Goal: Task Accomplishment & Management: Use online tool/utility

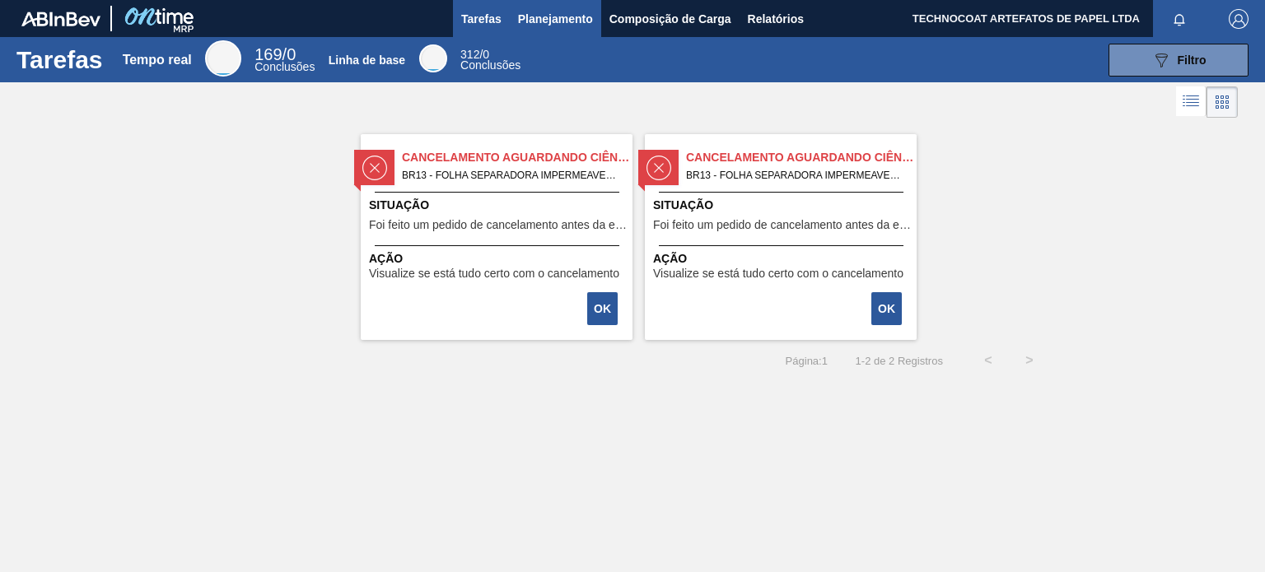
click at [535, 31] on button "Planejamento" at bounding box center [555, 18] width 91 height 37
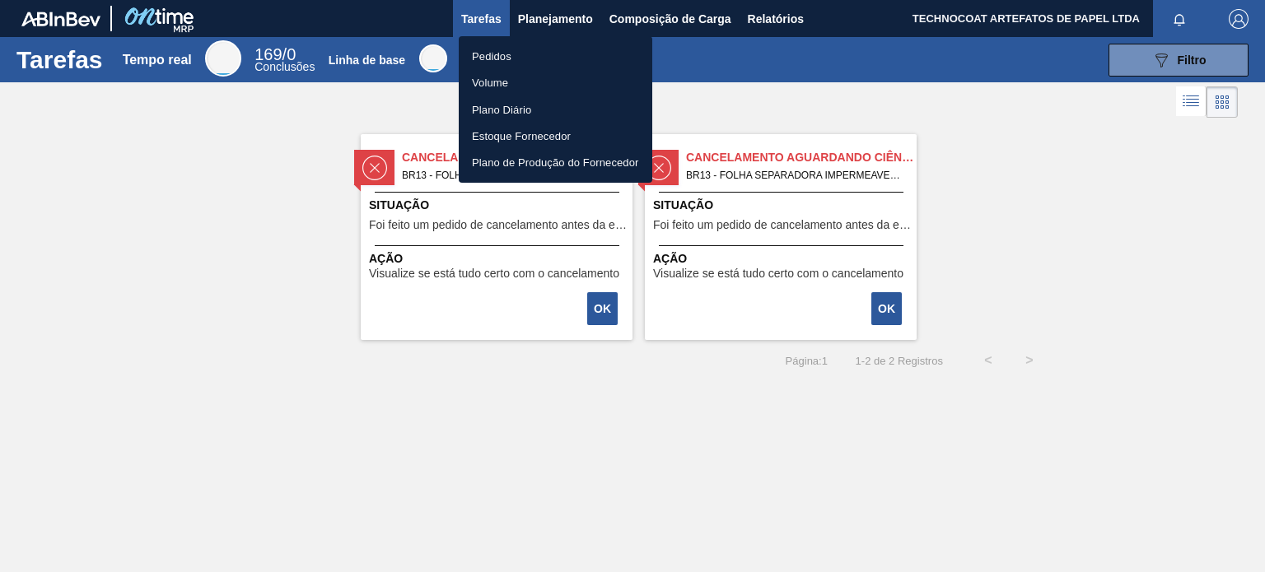
click at [526, 56] on li "Pedidos" at bounding box center [556, 56] width 194 height 26
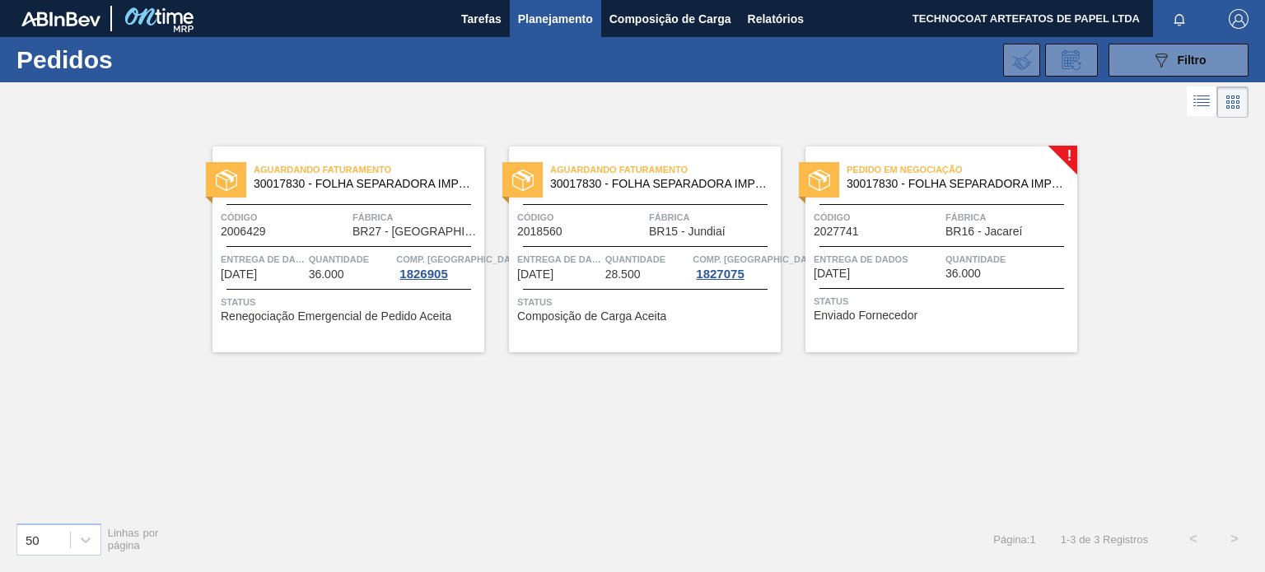
click at [913, 153] on div "Pedido em Negociação 30017830 - FOLHA SEPARADORA IMPERMEÁVEL Código 2027741 Fáb…" at bounding box center [941, 250] width 272 height 206
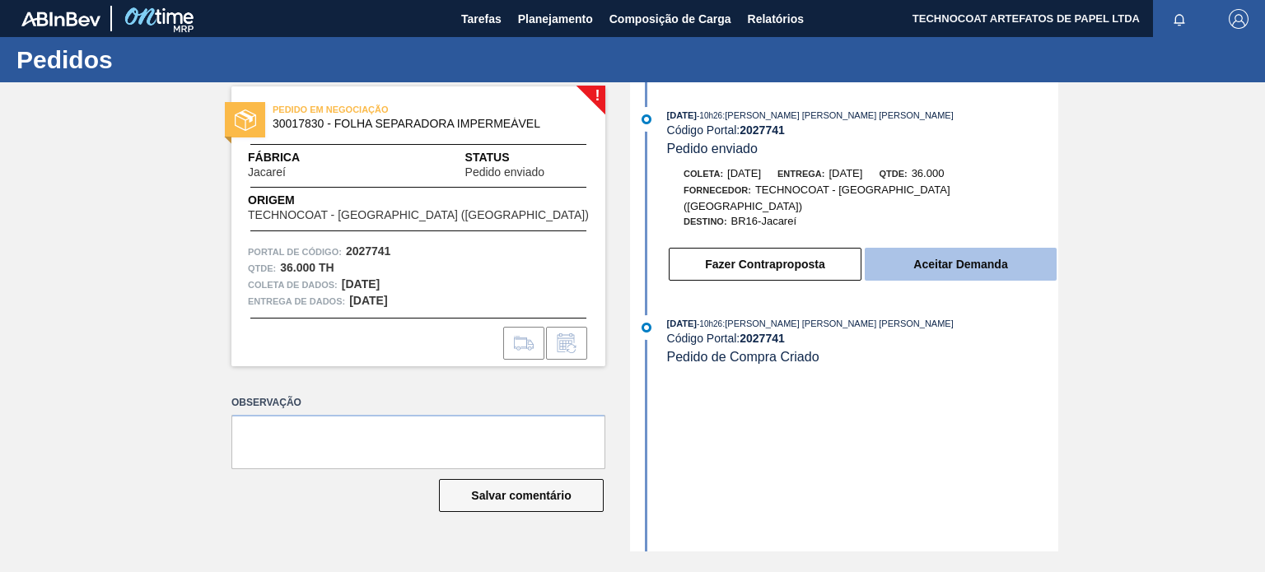
click at [972, 258] on font "Aceitar Demanda" at bounding box center [960, 264] width 94 height 13
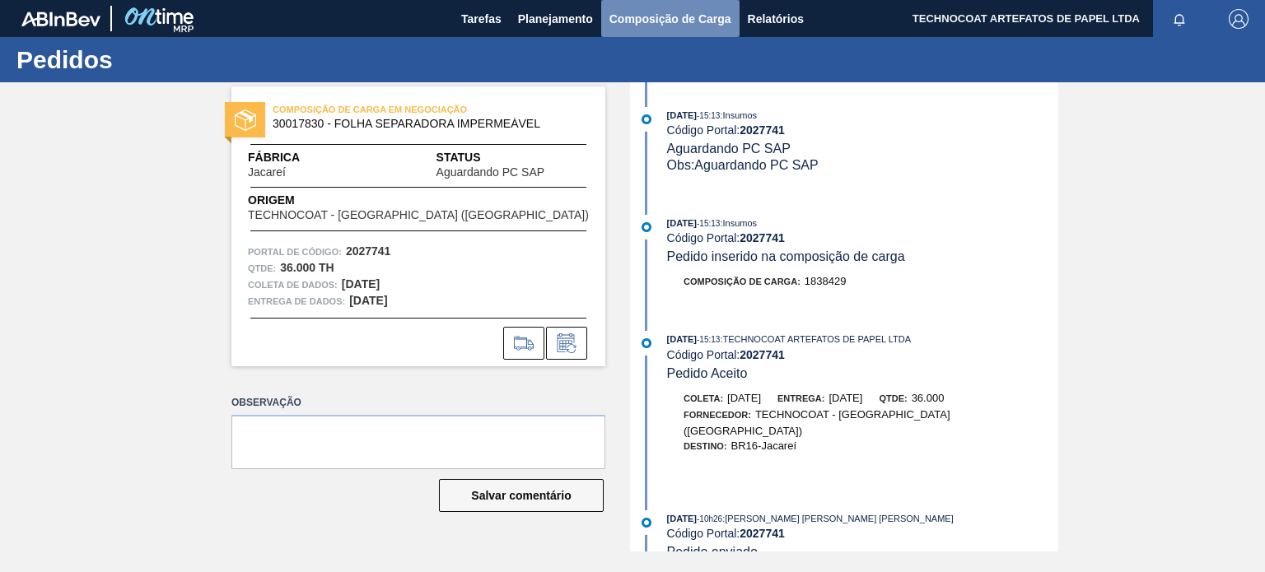
click at [646, 21] on font "Composição de Carga" at bounding box center [670, 18] width 122 height 13
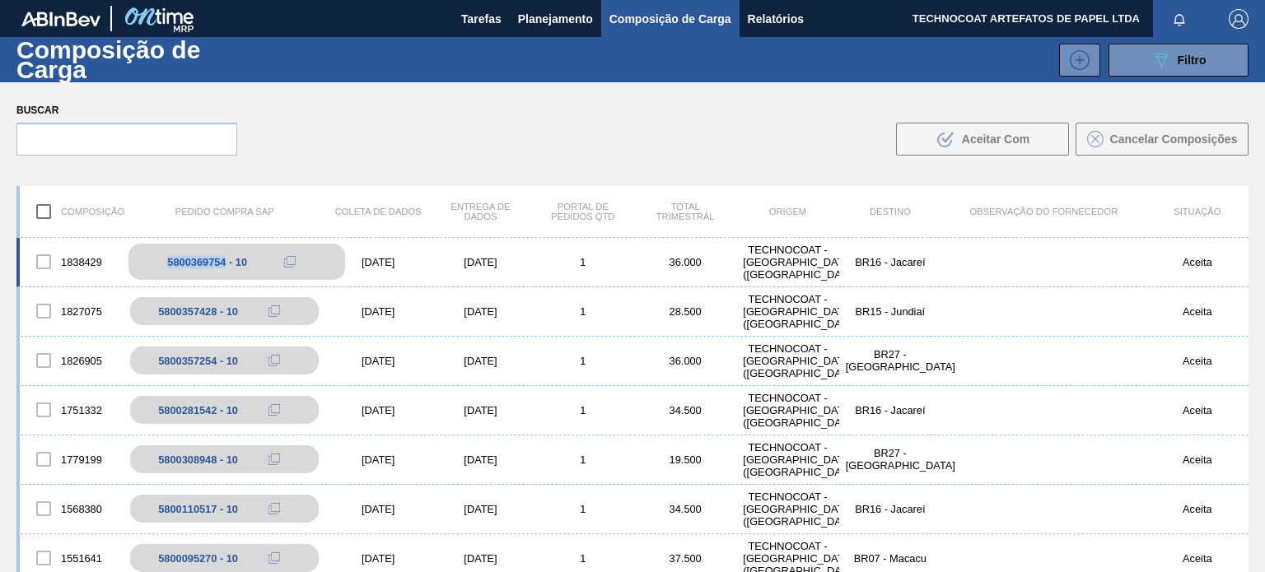
drag, startPoint x: 145, startPoint y: 254, endPoint x: 226, endPoint y: 264, distance: 81.4
click at [226, 264] on div "5800369754 - 10" at bounding box center [236, 262] width 217 height 36
copy font "5800369754"
click at [557, 18] on font "Planejamento" at bounding box center [555, 18] width 75 height 13
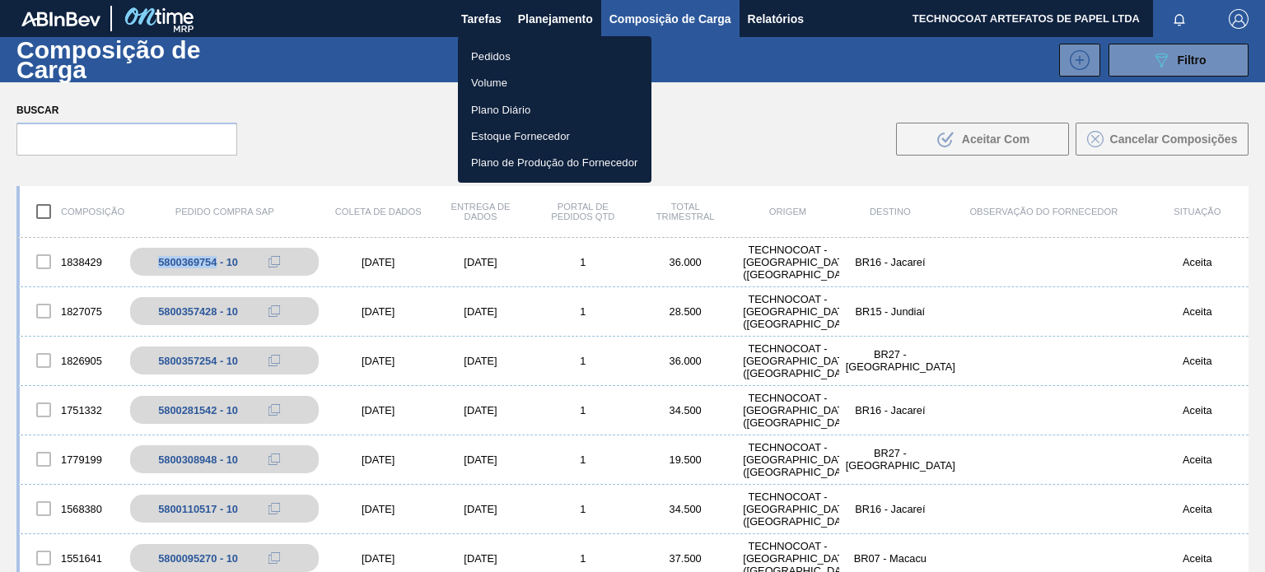
click at [525, 55] on li "Pedidos" at bounding box center [555, 56] width 194 height 26
